Goal: Use online tool/utility: Utilize a website feature to perform a specific function

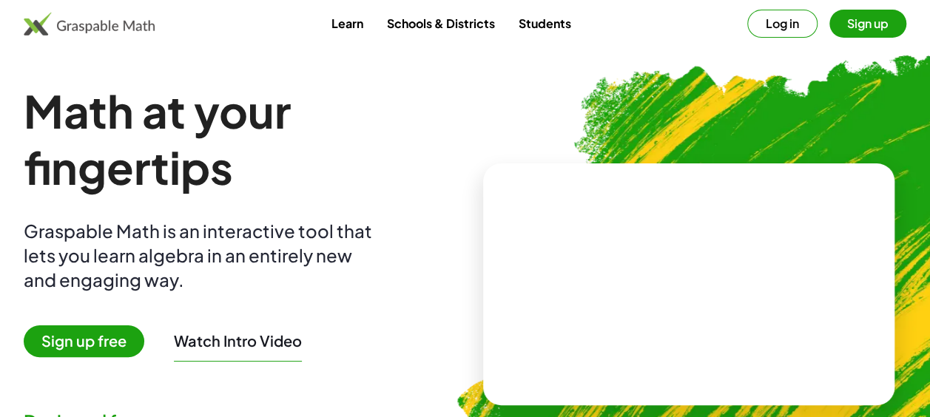
click at [786, 19] on button "Log in" at bounding box center [782, 24] width 70 height 28
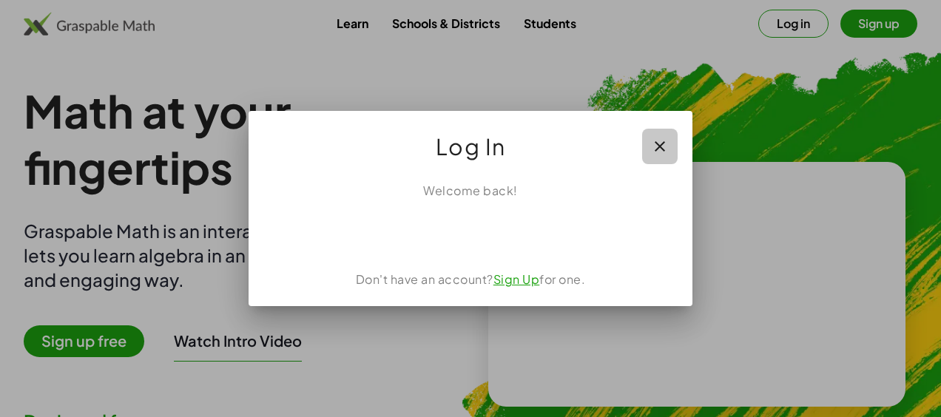
click at [660, 143] on icon "button" at bounding box center [660, 147] width 18 height 18
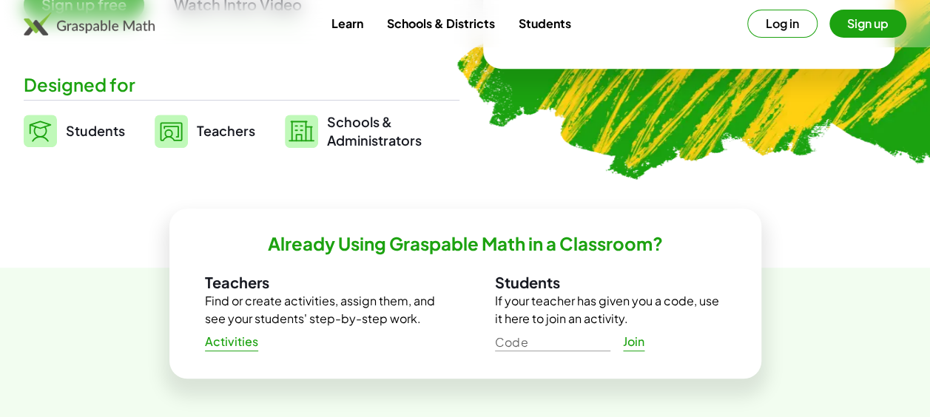
scroll to position [329, 0]
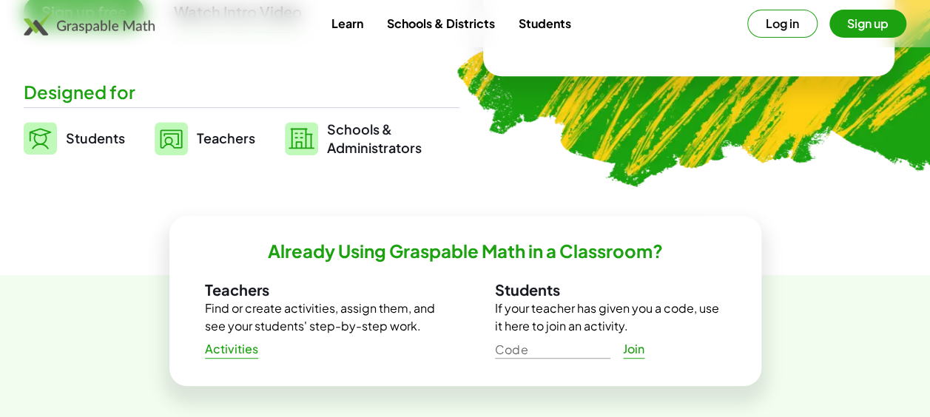
click at [75, 141] on span "Students" at bounding box center [95, 137] width 59 height 17
click at [41, 139] on img at bounding box center [40, 138] width 33 height 33
click at [111, 140] on span "Students" at bounding box center [95, 137] width 59 height 17
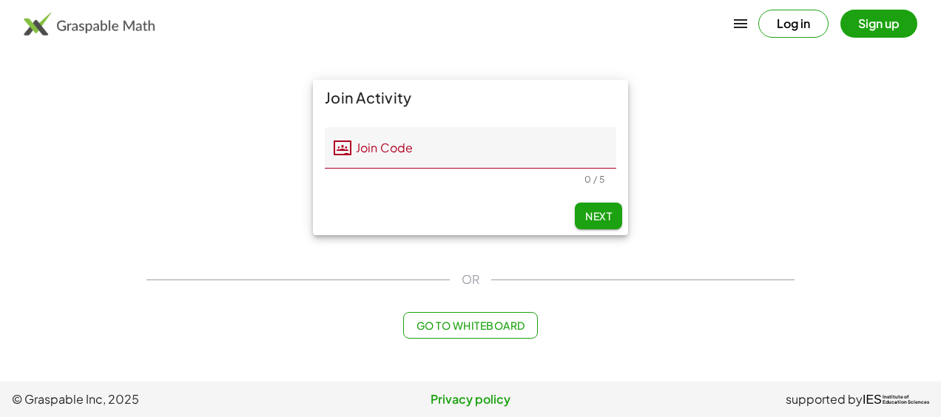
click at [445, 332] on button "Go to Whiteboard" at bounding box center [470, 325] width 134 height 27
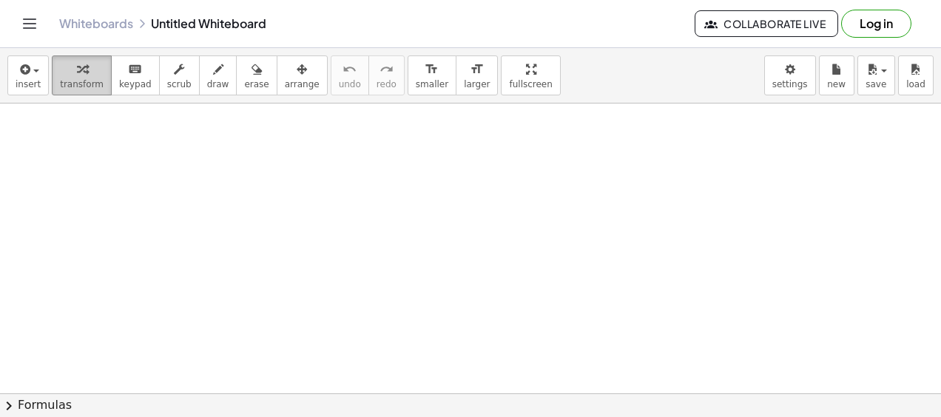
click at [60, 73] on div "button" at bounding box center [82, 69] width 44 height 18
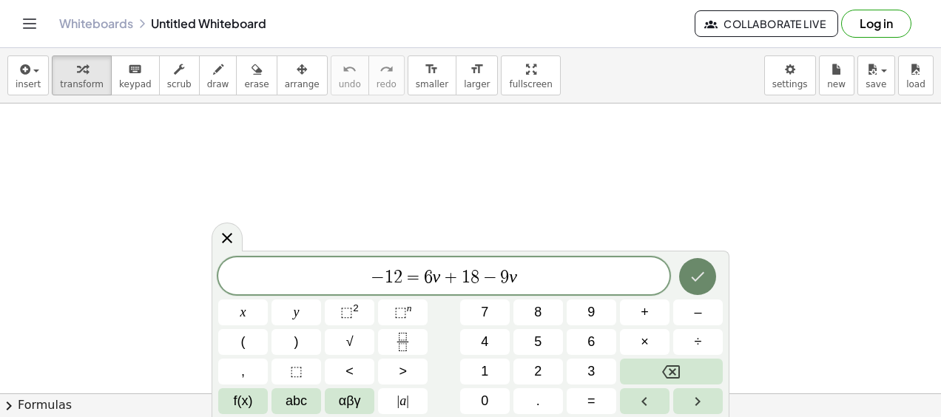
click at [700, 274] on icon "Done" at bounding box center [698, 277] width 18 height 18
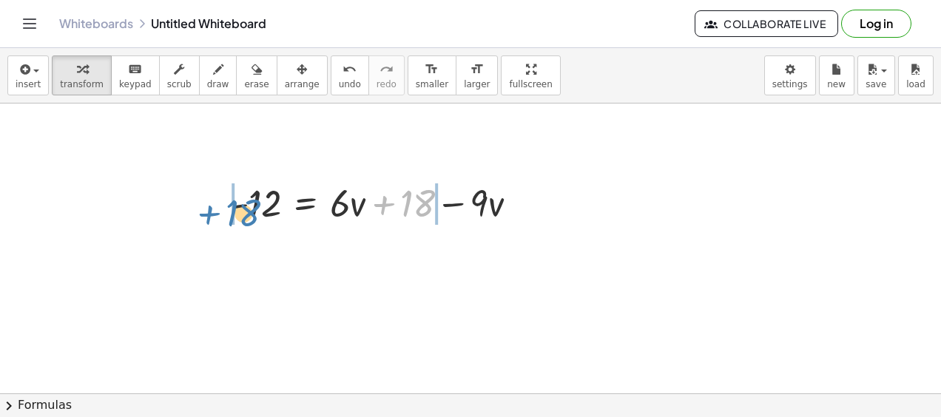
drag, startPoint x: 416, startPoint y: 206, endPoint x: 241, endPoint y: 215, distance: 174.9
click at [241, 215] on div at bounding box center [380, 202] width 313 height 50
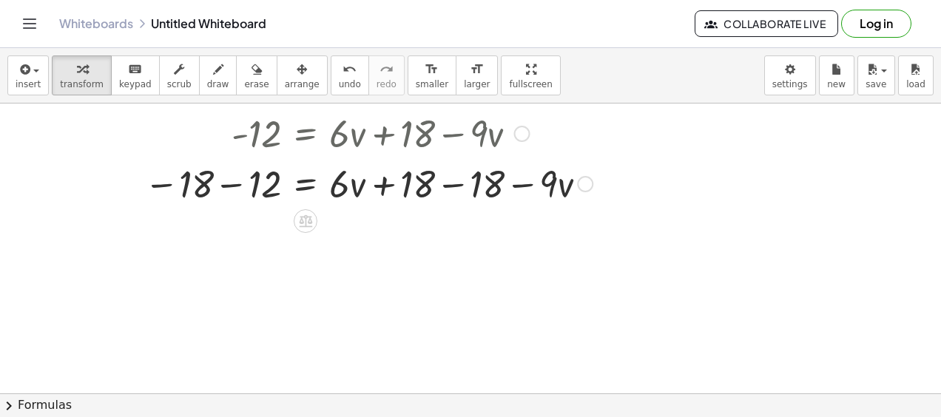
scroll to position [70, 0]
drag, startPoint x: 177, startPoint y: 183, endPoint x: 179, endPoint y: 172, distance: 12.0
click at [179, 172] on div at bounding box center [368, 182] width 463 height 50
click at [343, 69] on icon "undo" at bounding box center [350, 70] width 14 height 18
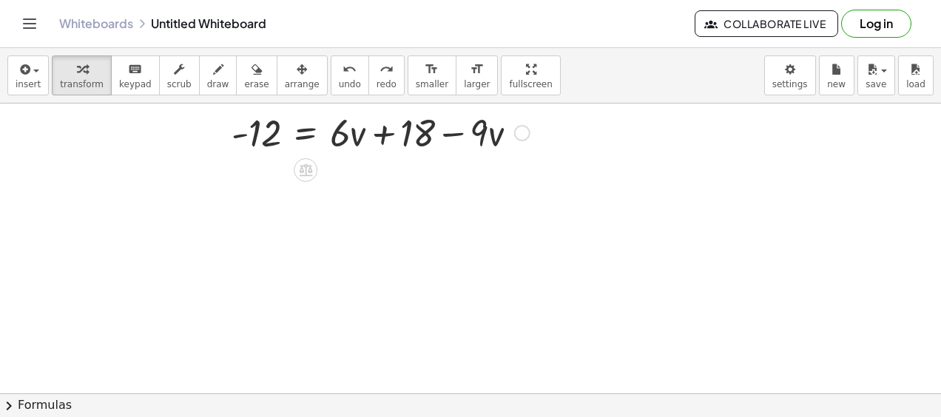
click at [419, 138] on div at bounding box center [380, 132] width 313 height 50
click at [383, 138] on div at bounding box center [380, 132] width 313 height 50
click at [474, 135] on div at bounding box center [380, 132] width 313 height 50
click at [490, 138] on div at bounding box center [380, 132] width 313 height 50
click at [524, 136] on div at bounding box center [522, 133] width 16 height 16
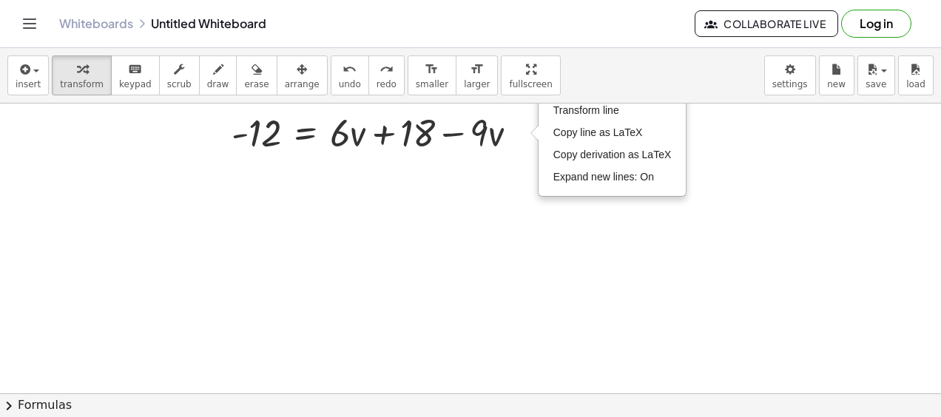
click at [498, 192] on div at bounding box center [470, 372] width 941 height 678
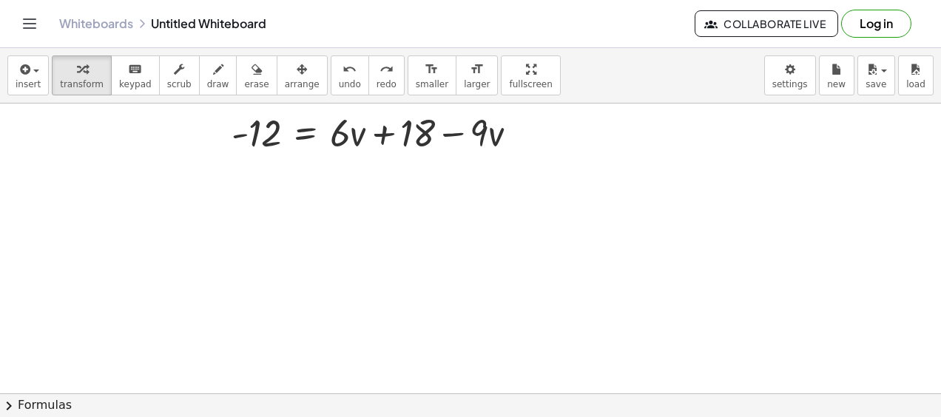
drag, startPoint x: 408, startPoint y: 139, endPoint x: 192, endPoint y: 141, distance: 216.0
drag, startPoint x: 192, startPoint y: 141, endPoint x: 413, endPoint y: 125, distance: 221.0
click at [413, 125] on div at bounding box center [380, 132] width 313 height 50
drag, startPoint x: 413, startPoint y: 125, endPoint x: 257, endPoint y: 132, distance: 155.5
drag, startPoint x: 257, startPoint y: 132, endPoint x: 594, endPoint y: 181, distance: 340.2
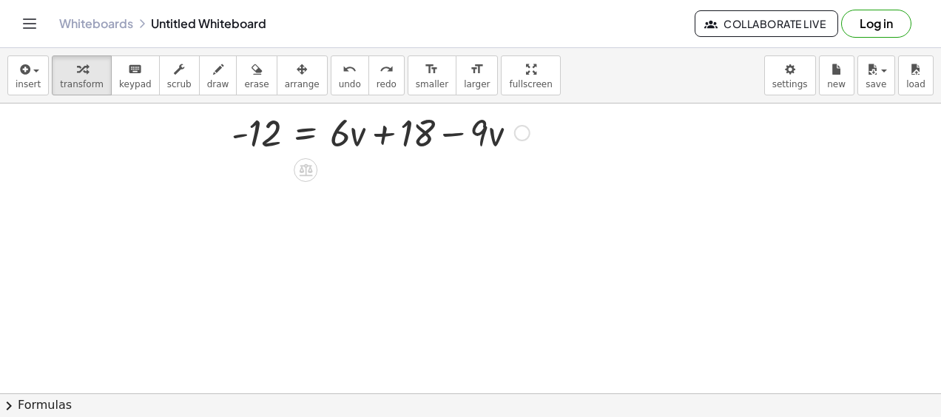
click at [594, 181] on div at bounding box center [470, 372] width 941 height 678
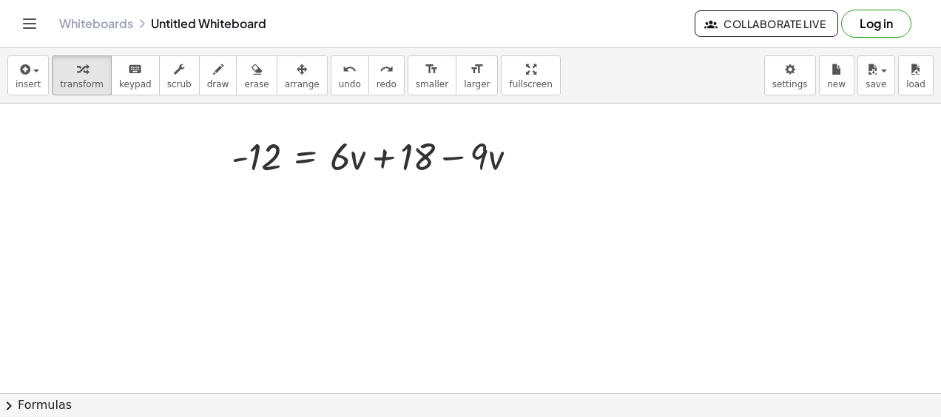
scroll to position [44, 0]
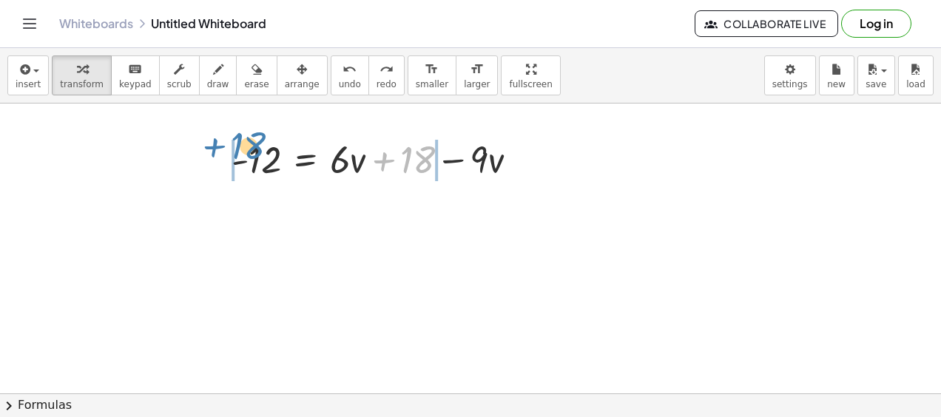
drag, startPoint x: 417, startPoint y: 161, endPoint x: 246, endPoint y: 151, distance: 171.2
click at [246, 151] on div at bounding box center [380, 158] width 313 height 50
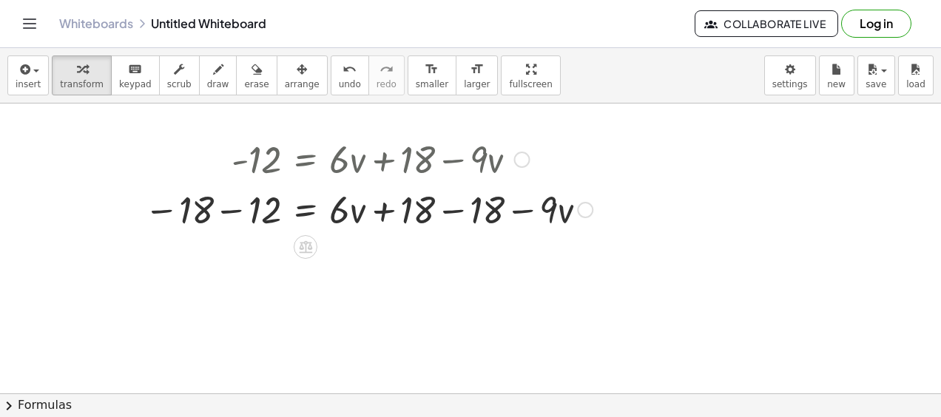
click at [387, 210] on div at bounding box center [368, 208] width 463 height 50
drag, startPoint x: 412, startPoint y: 213, endPoint x: 474, endPoint y: 226, distance: 63.6
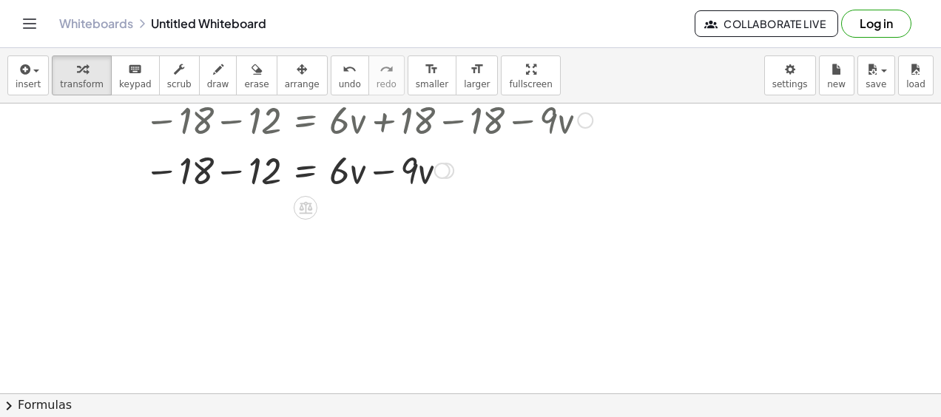
scroll to position [134, 0]
drag, startPoint x: 195, startPoint y: 167, endPoint x: 260, endPoint y: 164, distance: 64.4
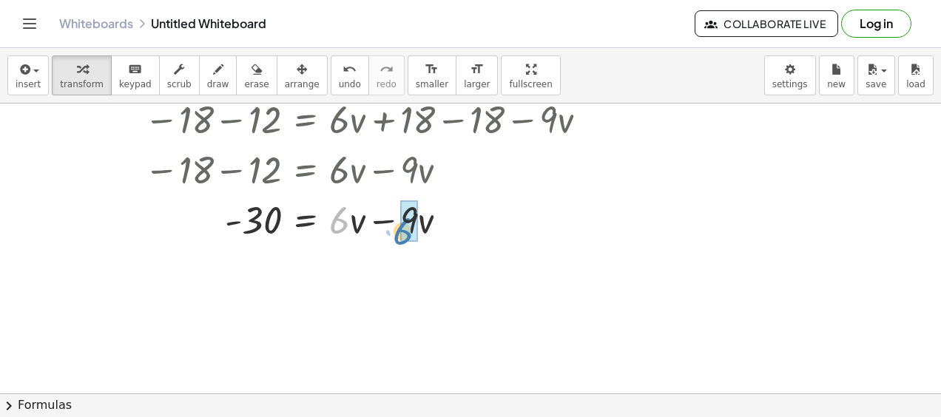
drag, startPoint x: 348, startPoint y: 216, endPoint x: 415, endPoint y: 225, distance: 67.2
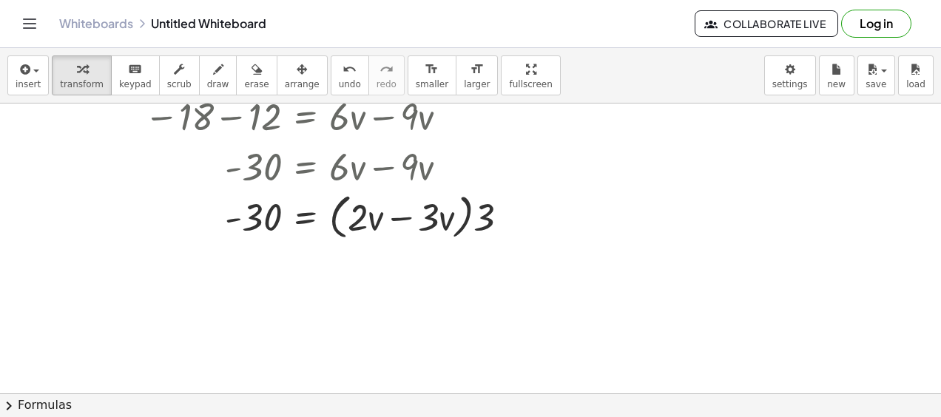
scroll to position [184, 0]
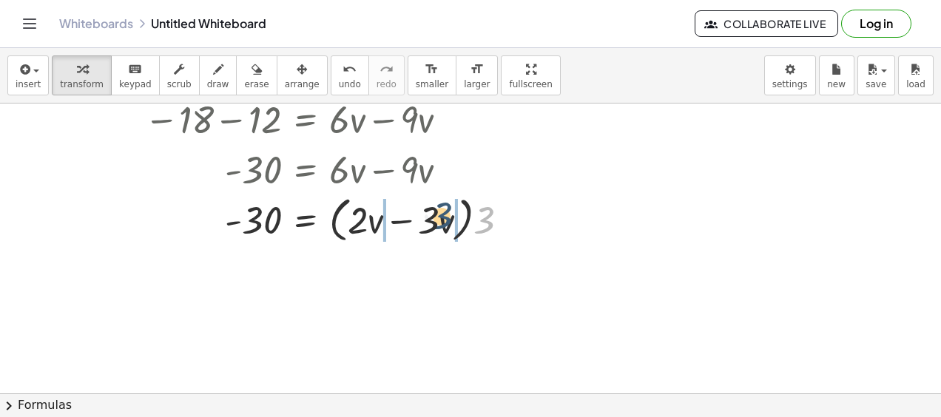
drag, startPoint x: 482, startPoint y: 225, endPoint x: 435, endPoint y: 220, distance: 46.9
click at [435, 220] on div at bounding box center [368, 219] width 463 height 56
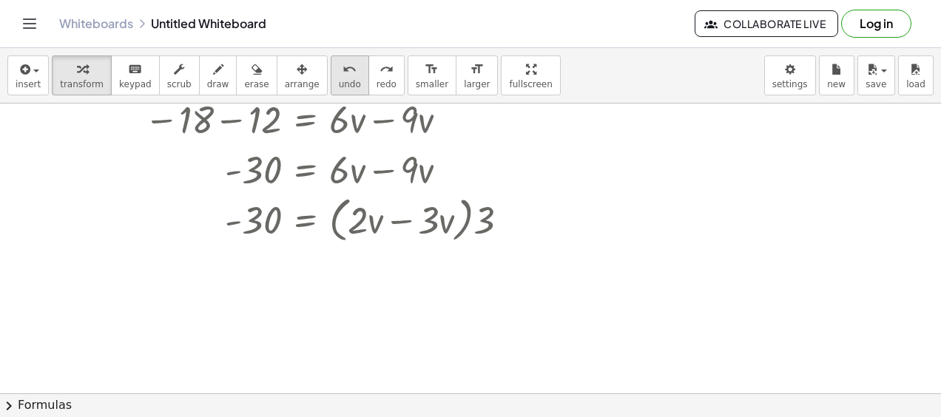
click at [339, 81] on span "undo" at bounding box center [350, 84] width 22 height 10
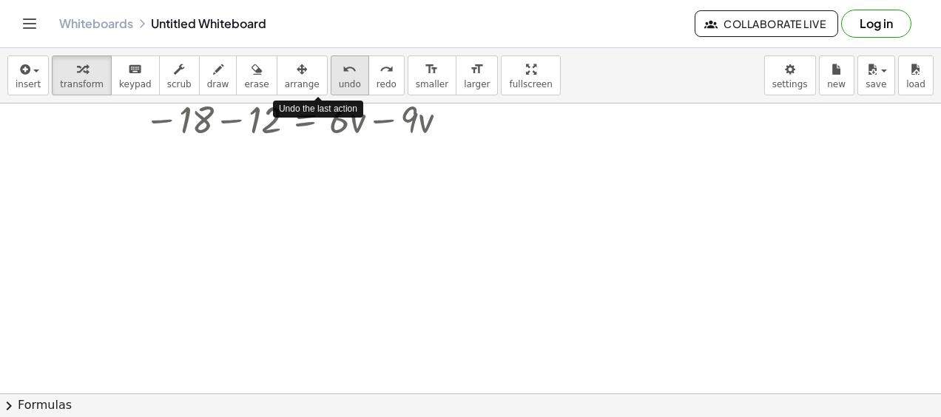
click at [339, 81] on span "undo" at bounding box center [350, 84] width 22 height 10
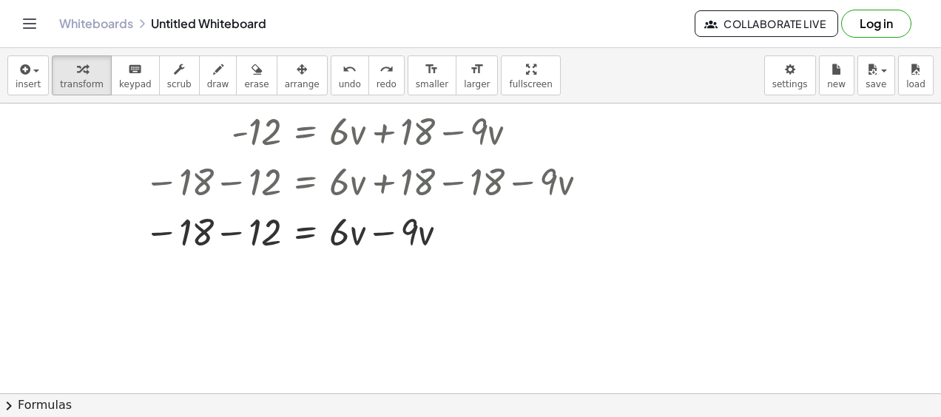
scroll to position [70, 0]
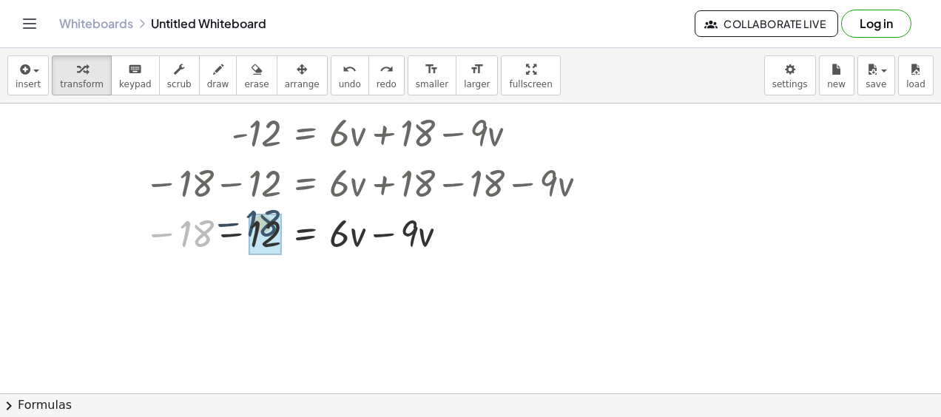
drag, startPoint x: 189, startPoint y: 232, endPoint x: 262, endPoint y: 225, distance: 72.8
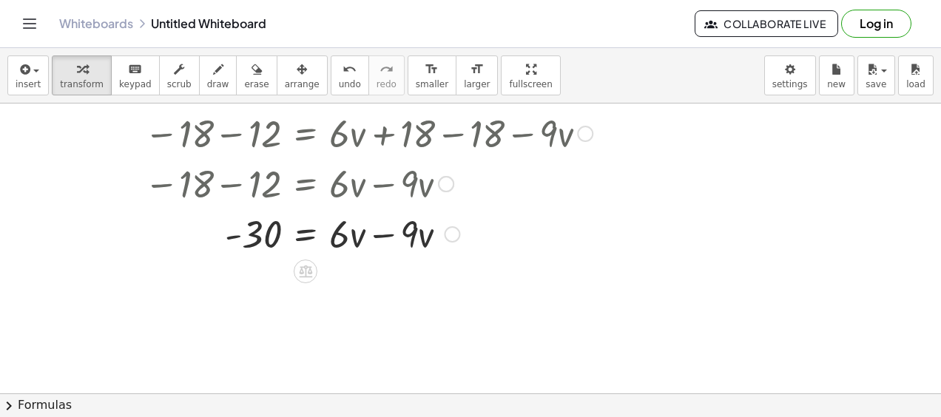
scroll to position [121, 0]
click at [303, 268] on icon at bounding box center [305, 271] width 13 height 13
click at [310, 292] on div at bounding box center [470, 274] width 941 height 582
click at [445, 182] on div at bounding box center [442, 183] width 16 height 16
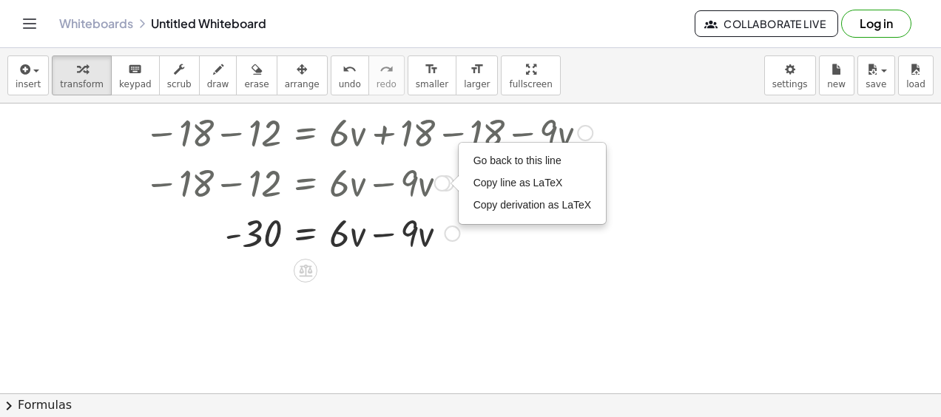
click at [453, 229] on div at bounding box center [452, 234] width 16 height 16
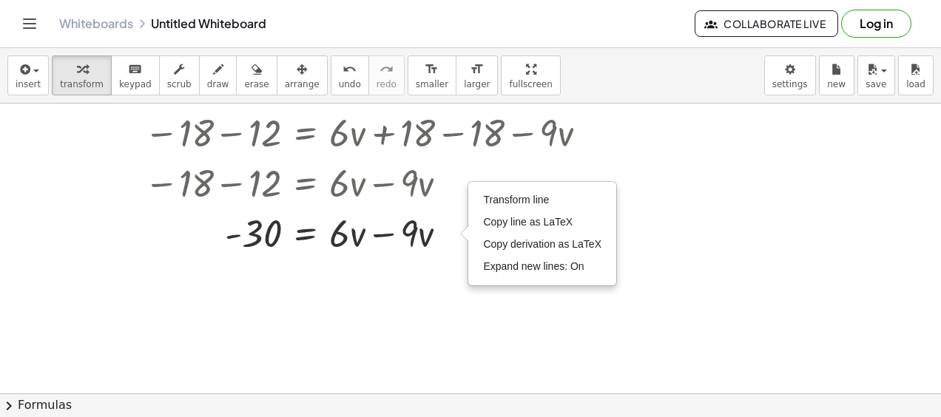
click at [459, 287] on div at bounding box center [470, 274] width 941 height 582
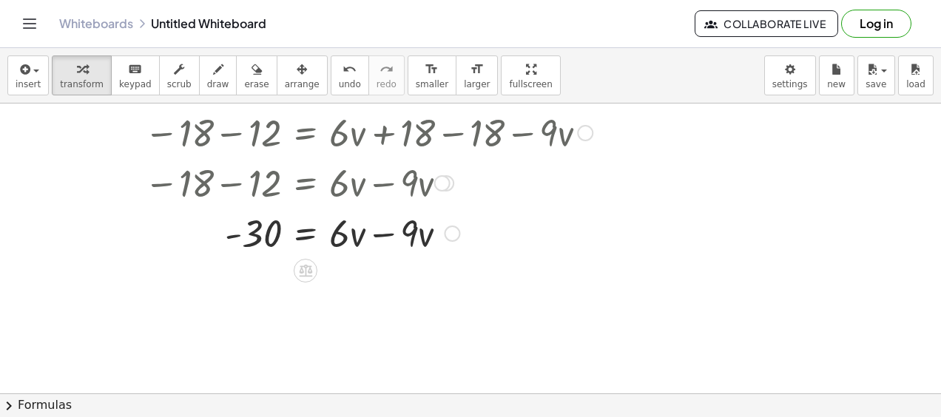
drag, startPoint x: 417, startPoint y: 230, endPoint x: 344, endPoint y: 234, distance: 73.3
click at [344, 234] on div at bounding box center [368, 232] width 463 height 50
drag, startPoint x: 344, startPoint y: 234, endPoint x: 364, endPoint y: 237, distance: 20.2
click at [364, 237] on div at bounding box center [368, 232] width 463 height 50
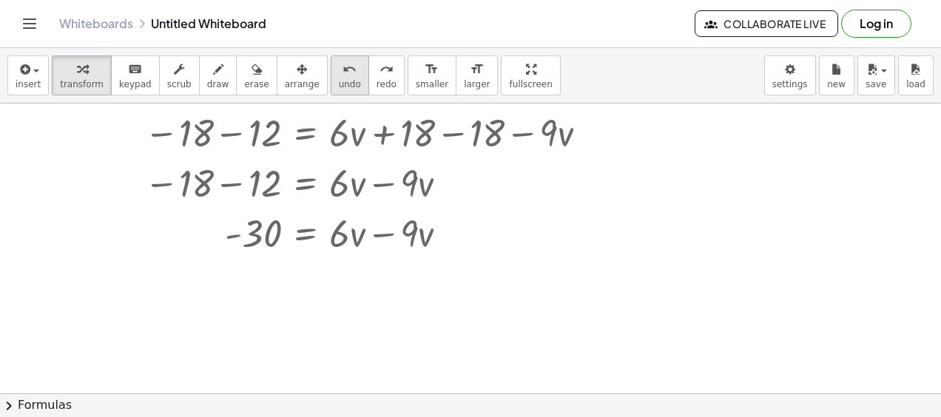
click at [339, 79] on span "undo" at bounding box center [350, 84] width 22 height 10
drag, startPoint x: 409, startPoint y: 260, endPoint x: 402, endPoint y: 230, distance: 30.3
click at [402, 230] on div "- 12 = + · 6 · v + 18 − · 9 · v − 18 − 12 = + · 6 · v + 18 − 18 − · 9 · v − 18 …" at bounding box center [470, 274] width 941 height 582
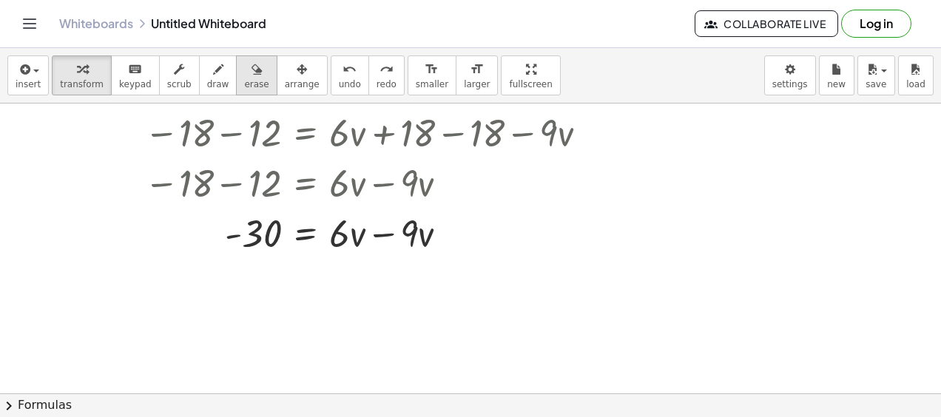
click at [252, 67] on icon "button" at bounding box center [257, 70] width 10 height 18
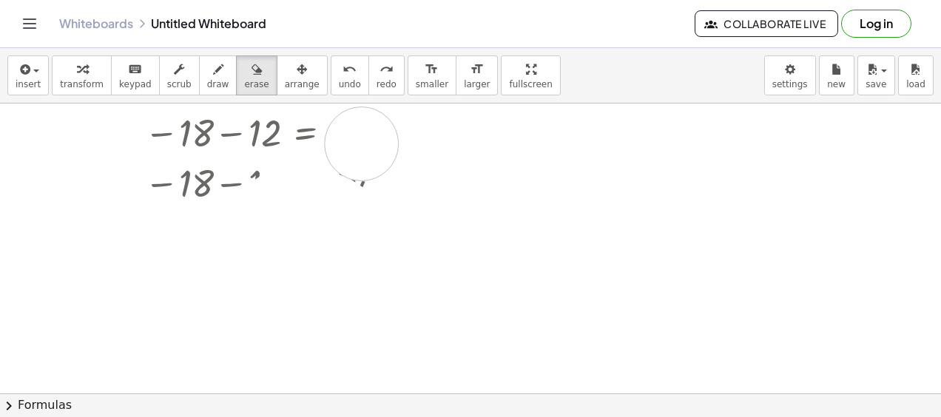
drag, startPoint x: 373, startPoint y: 243, endPoint x: 351, endPoint y: 144, distance: 100.7
click at [351, 144] on div at bounding box center [470, 274] width 941 height 582
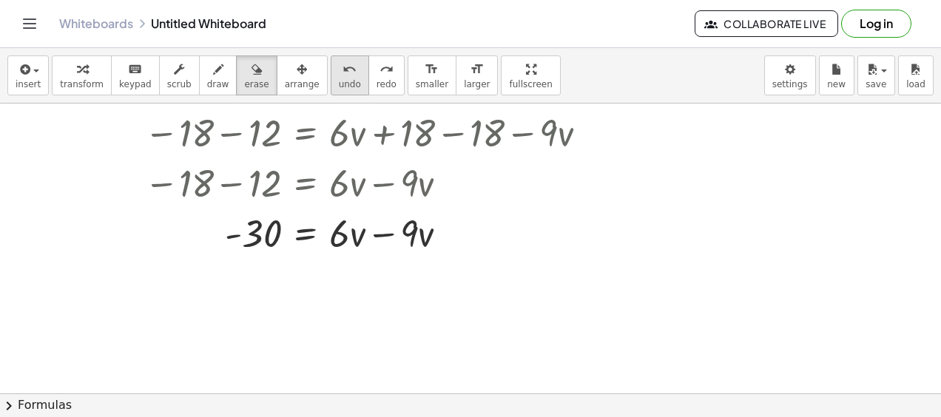
click at [343, 75] on icon "undo" at bounding box center [350, 70] width 14 height 18
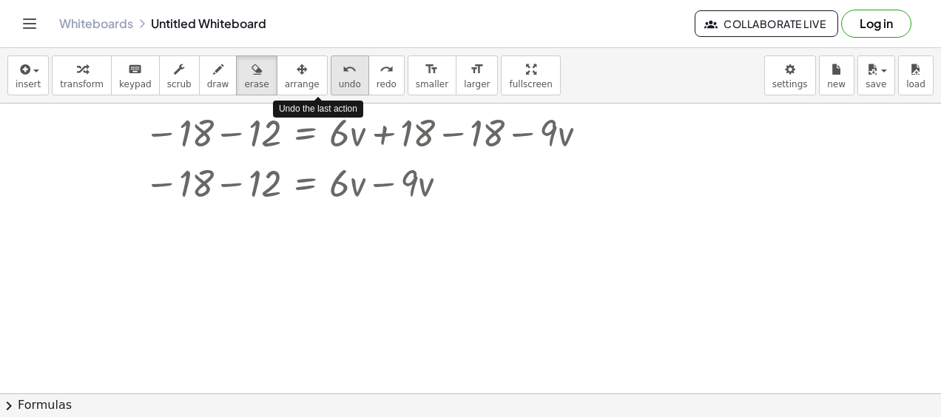
click at [343, 75] on icon "undo" at bounding box center [350, 70] width 14 height 18
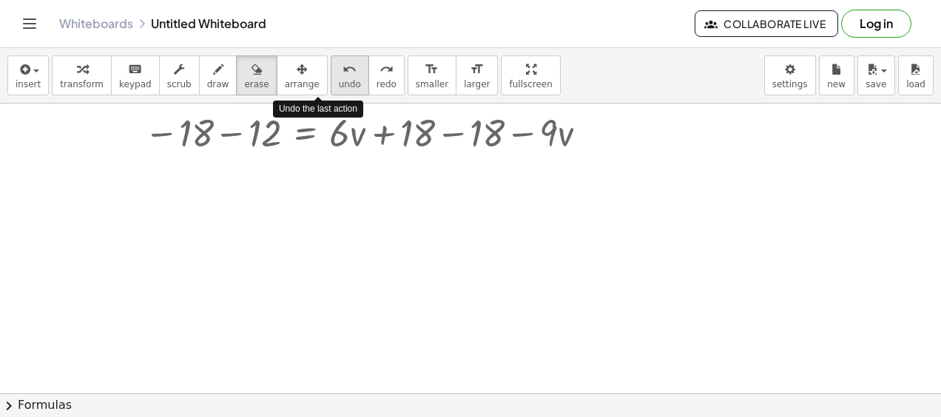
click at [343, 75] on icon "undo" at bounding box center [350, 70] width 14 height 18
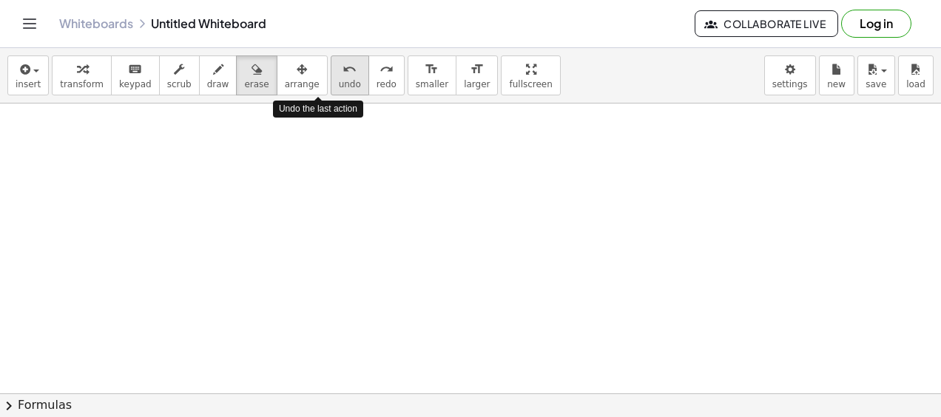
click at [343, 75] on icon "undo" at bounding box center [350, 70] width 14 height 18
